Goal: Navigation & Orientation: Go to known website

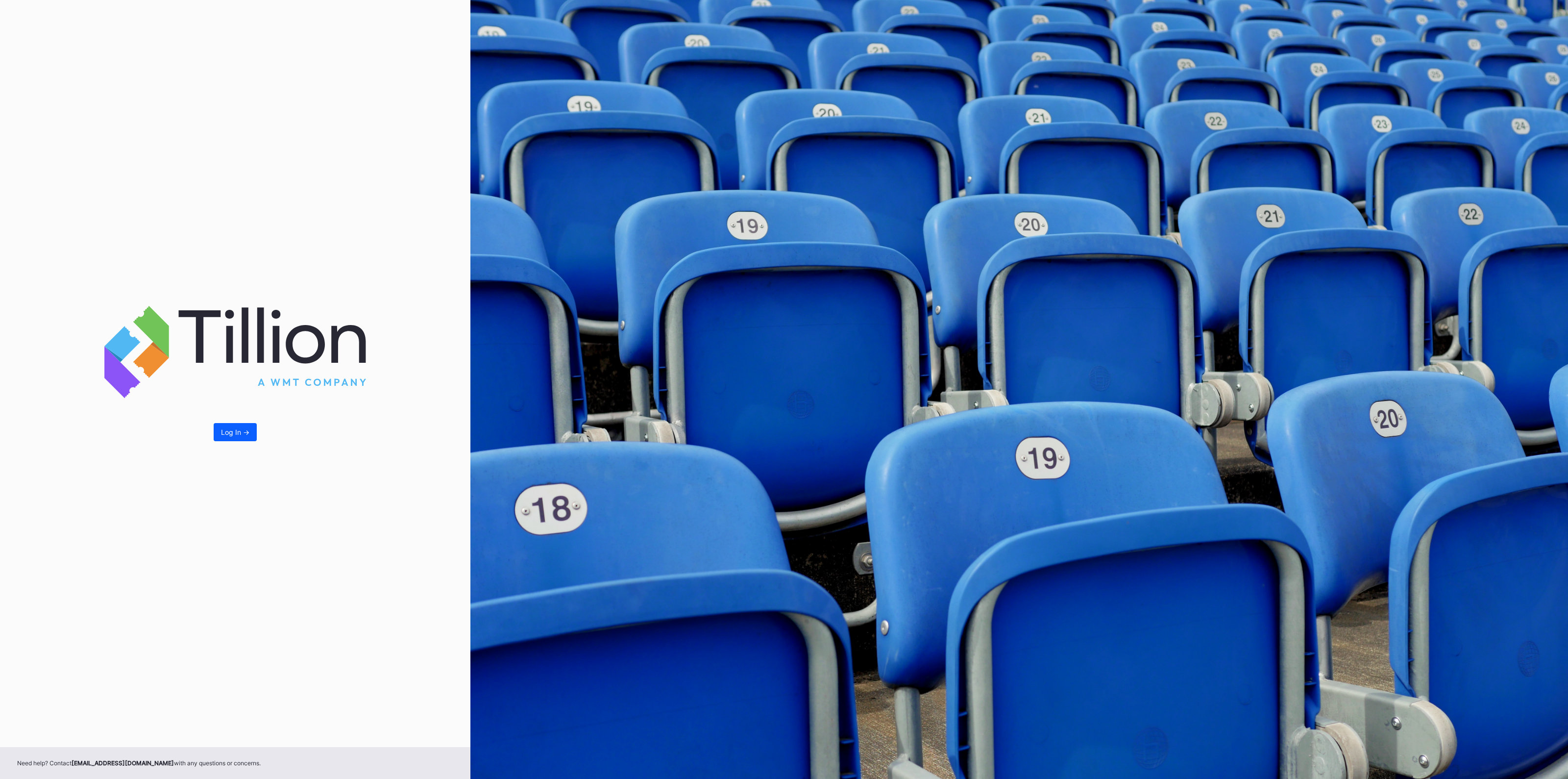
click at [230, 431] on div "Log In ->" at bounding box center [235, 432] width 29 height 9
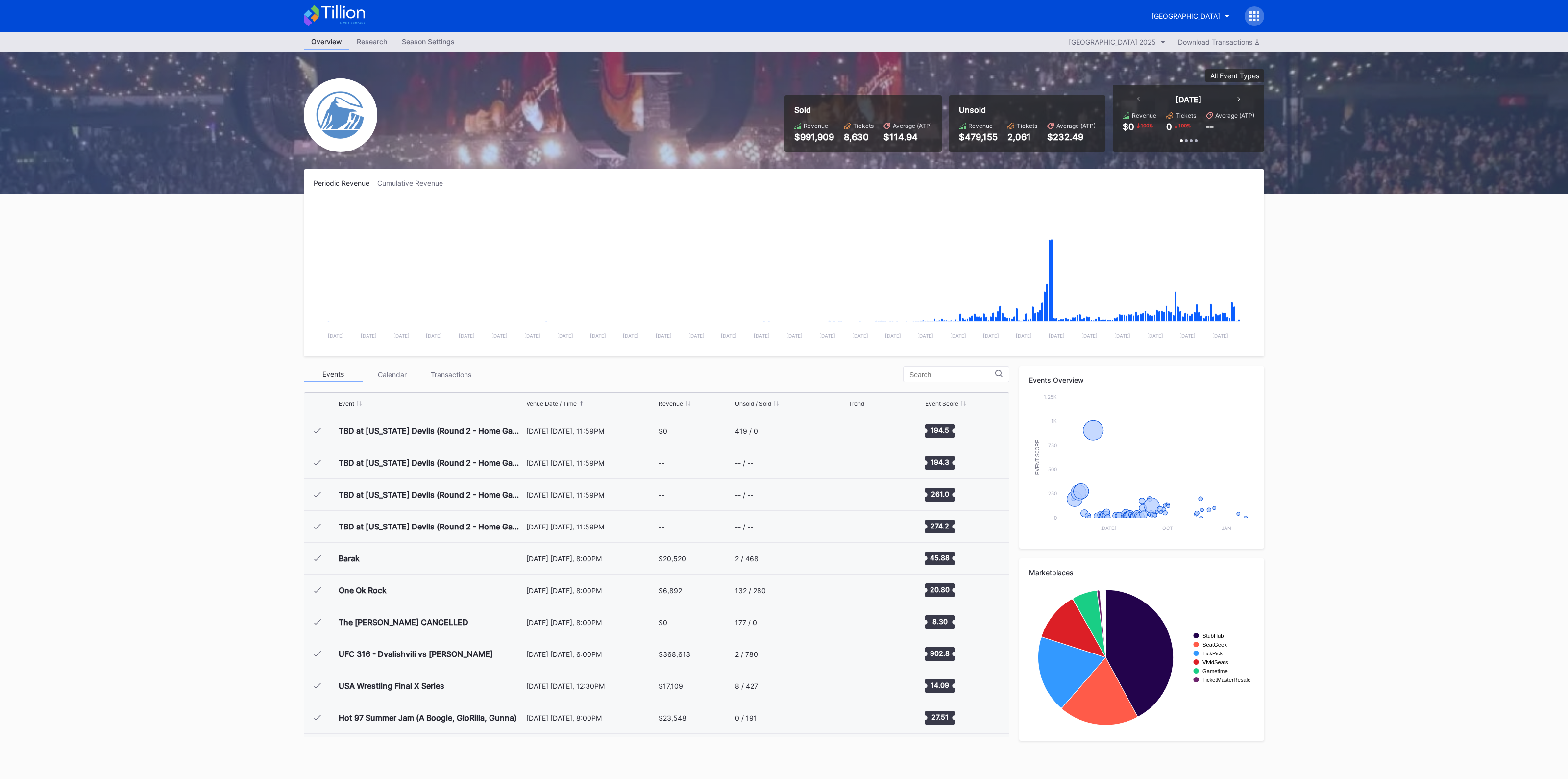
scroll to position [1147, 0]
